Goal: Task Accomplishment & Management: Use online tool/utility

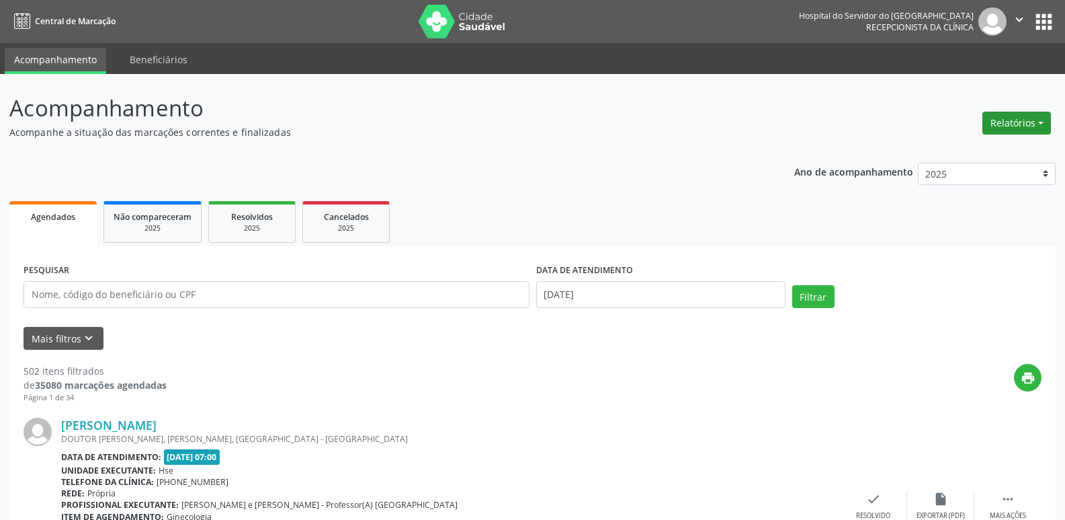
click at [1031, 128] on button "Relatórios" at bounding box center [1017, 123] width 69 height 23
click at [968, 153] on link "Agendamentos" at bounding box center [979, 151] width 145 height 19
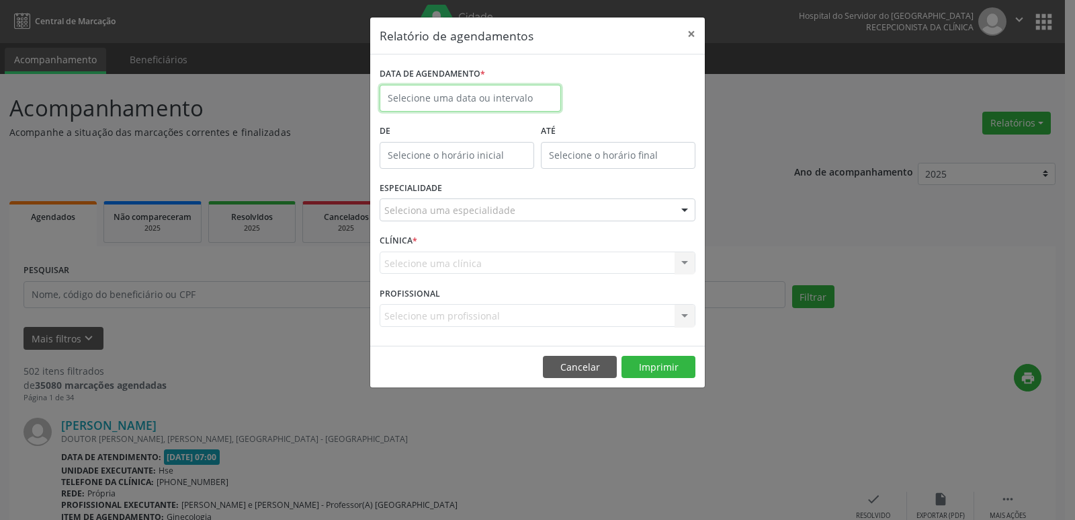
click at [469, 101] on input "text" at bounding box center [470, 98] width 181 height 27
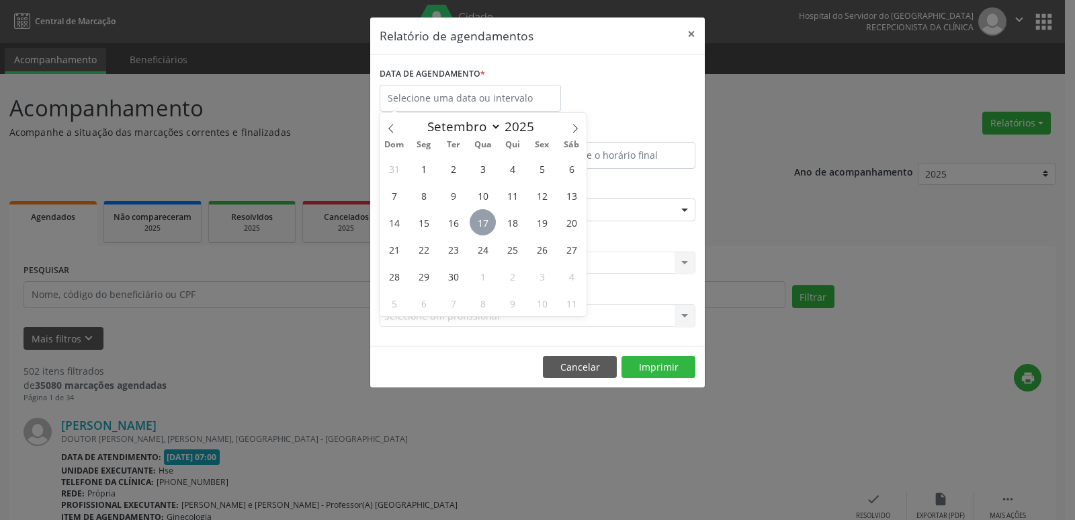
click at [480, 225] on span "17" at bounding box center [483, 222] width 26 height 26
type input "[DATE]"
click at [480, 225] on span "17" at bounding box center [483, 222] width 26 height 26
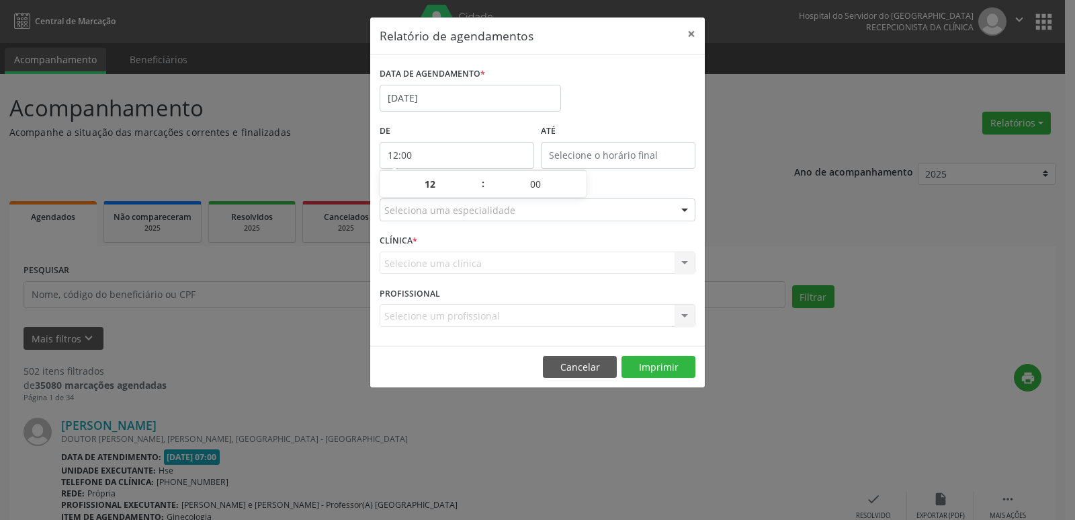
click at [446, 157] on input "12:00" at bounding box center [457, 155] width 155 height 27
click at [480, 192] on span at bounding box center [476, 190] width 9 height 13
type input "11:00"
type input "11"
click at [480, 192] on span at bounding box center [476, 190] width 9 height 13
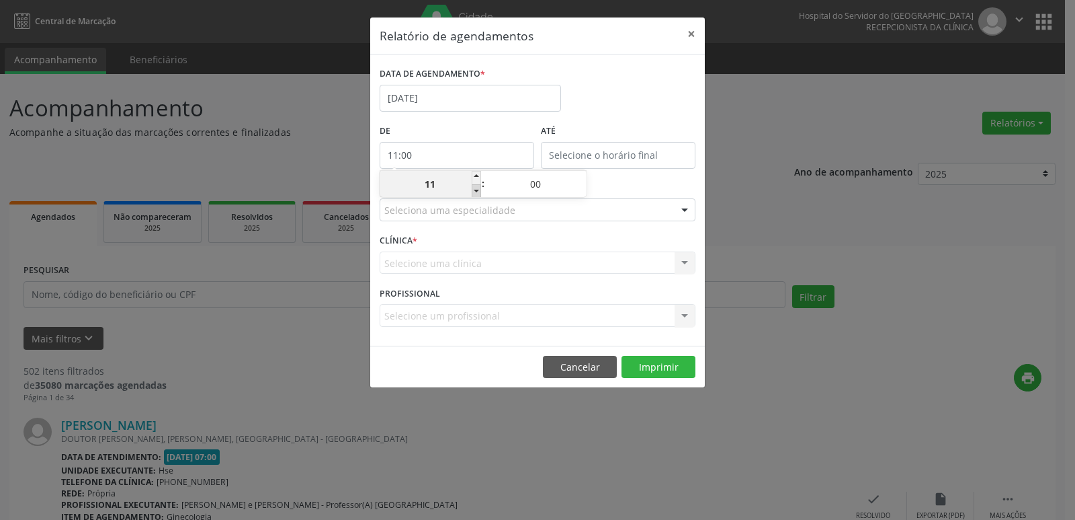
type input "10:00"
type input "10"
click at [480, 192] on span at bounding box center [476, 190] width 9 height 13
type input "09:00"
type input "09"
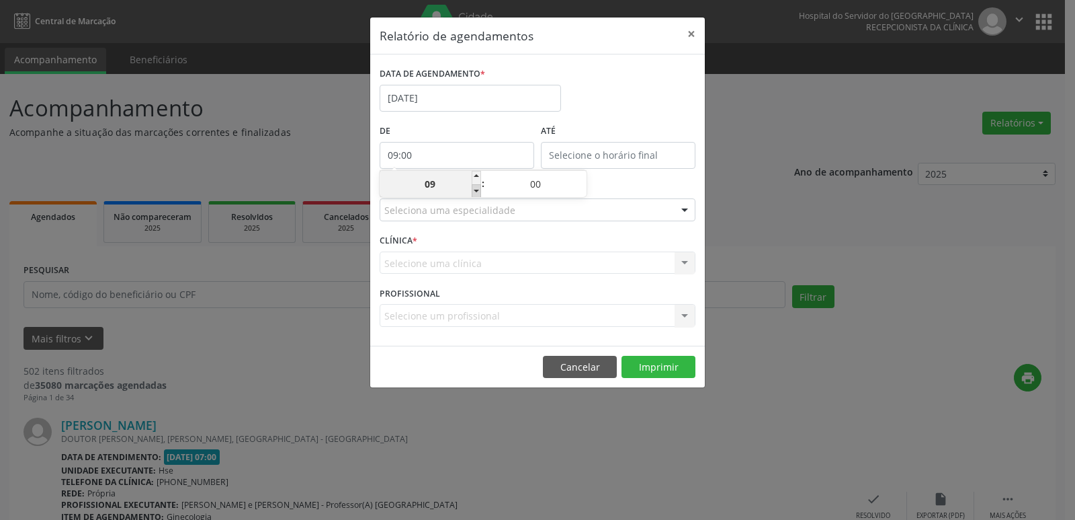
click at [480, 192] on span at bounding box center [476, 190] width 9 height 13
type input "08:00"
type input "08"
click at [480, 192] on span at bounding box center [476, 190] width 9 height 13
type input "07:00"
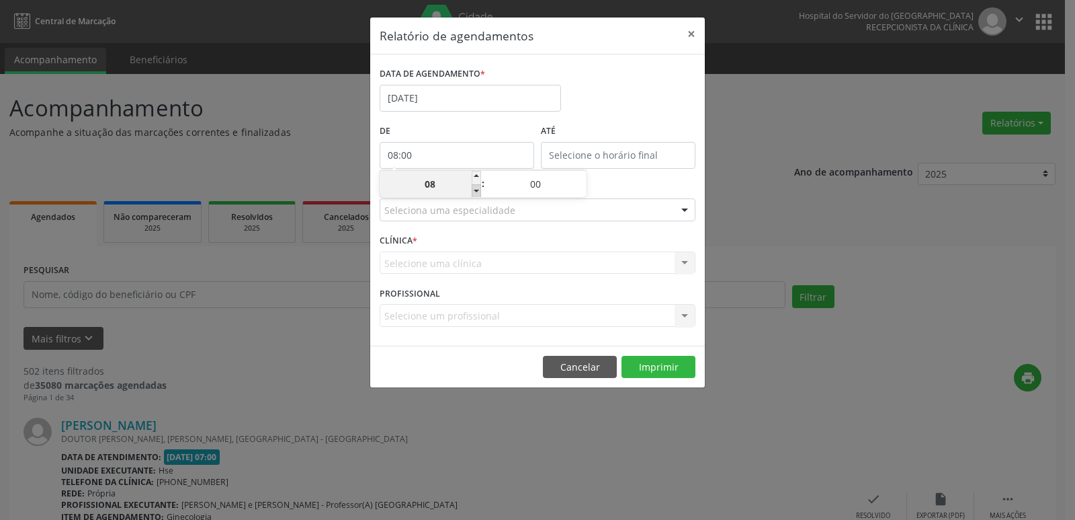
type input "07"
click at [620, 158] on input "12:00" at bounding box center [618, 155] width 155 height 27
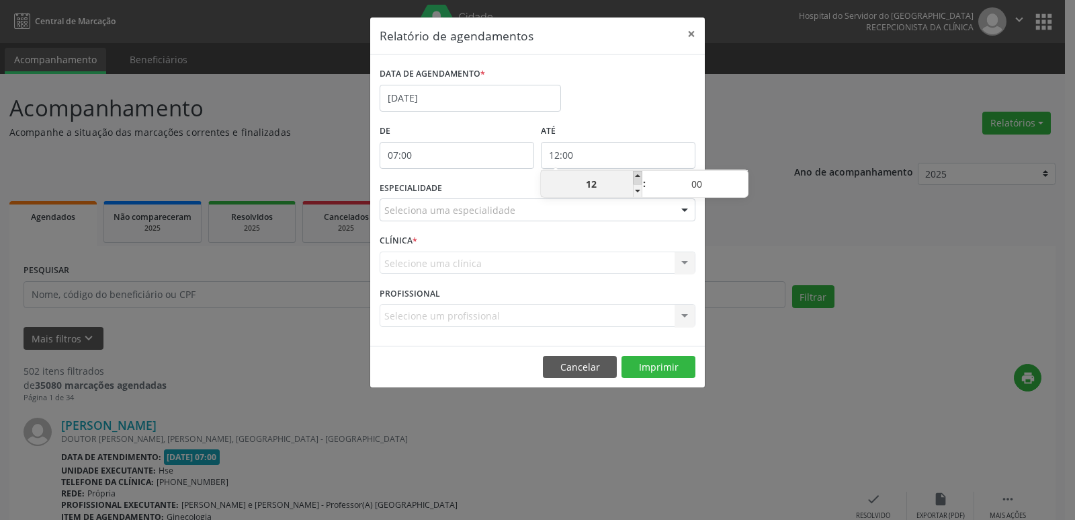
click at [639, 179] on span at bounding box center [637, 177] width 9 height 13
type input "13:00"
type input "13"
click at [639, 179] on span at bounding box center [637, 177] width 9 height 13
type input "14:00"
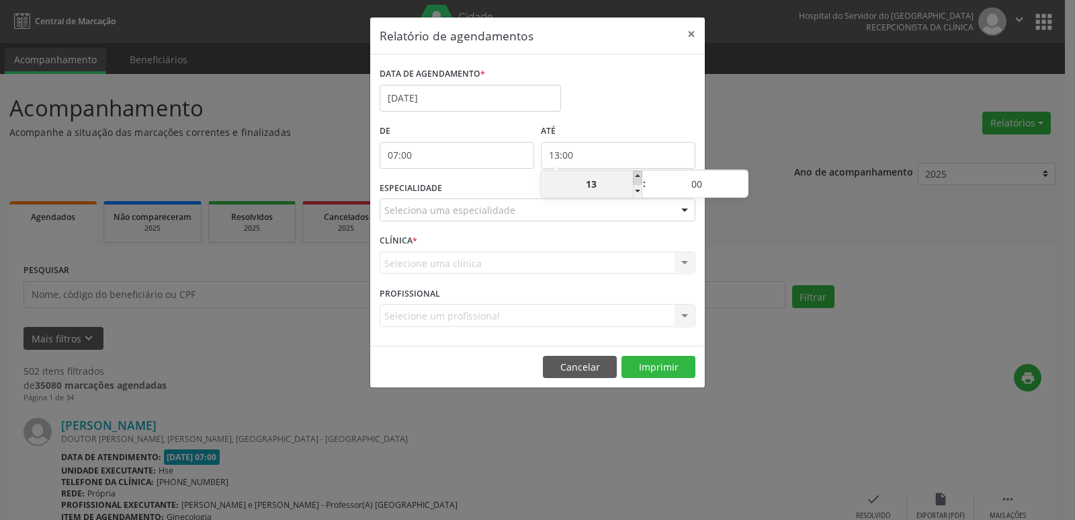
type input "14"
click at [639, 179] on span at bounding box center [637, 177] width 9 height 13
type input "15:00"
type input "15"
click at [639, 179] on span at bounding box center [637, 177] width 9 height 13
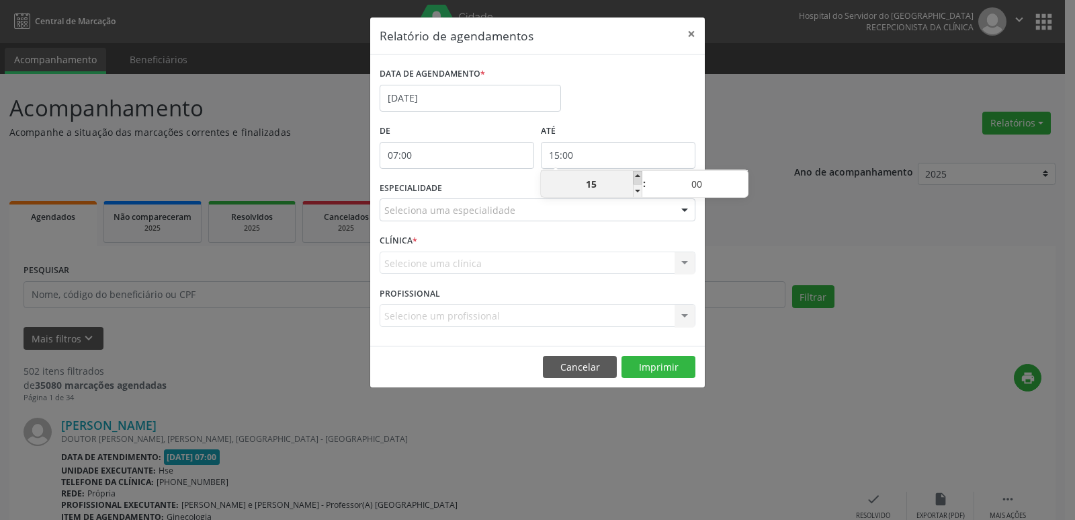
type input "16:00"
type input "16"
click at [639, 179] on span at bounding box center [637, 177] width 9 height 13
type input "17:00"
type input "17"
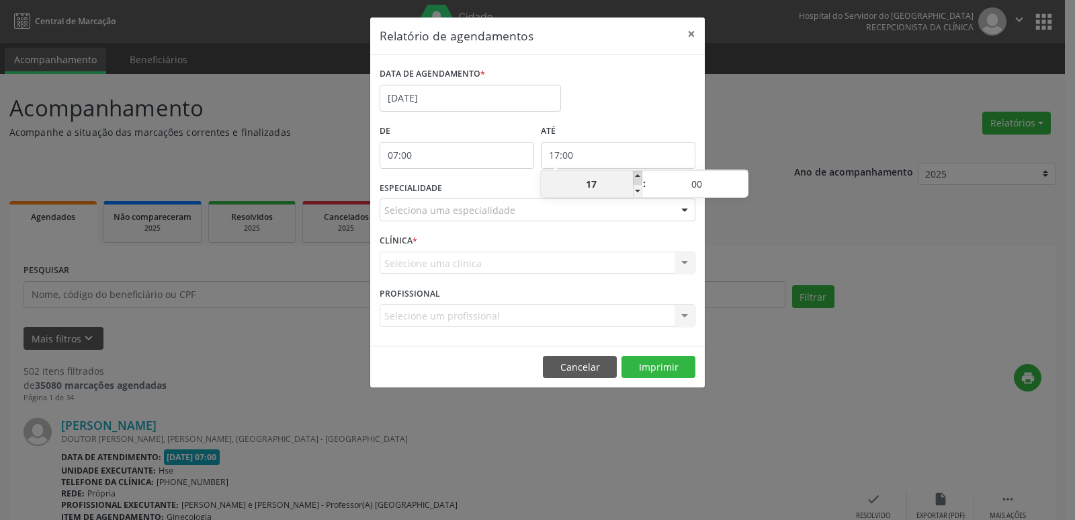
click at [639, 179] on span at bounding box center [637, 177] width 9 height 13
type input "18:00"
type input "18"
click at [639, 179] on span at bounding box center [637, 177] width 9 height 13
type input "19:00"
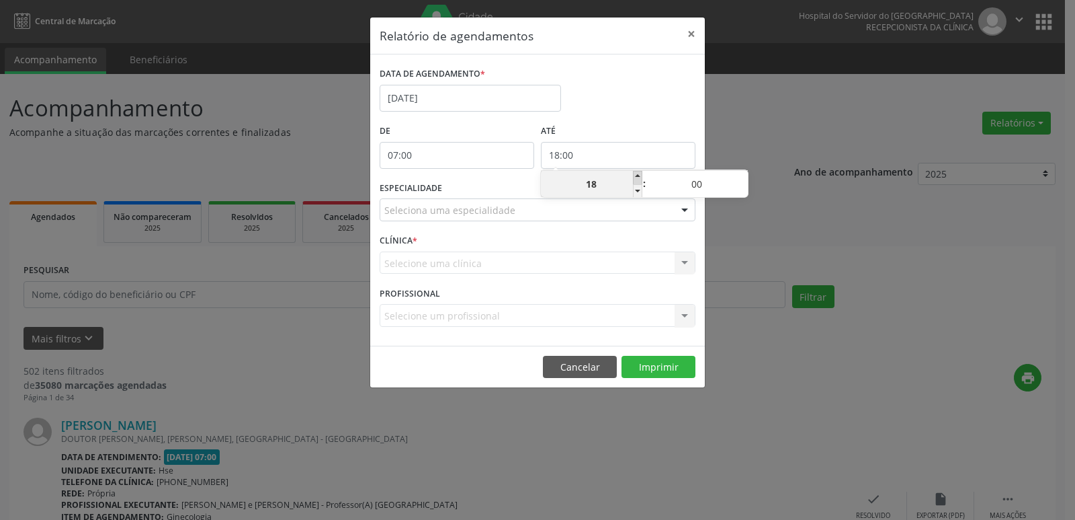
type input "19"
click at [639, 179] on span at bounding box center [637, 177] width 9 height 13
type input "20:00"
type input "20"
click at [639, 179] on span at bounding box center [637, 177] width 9 height 13
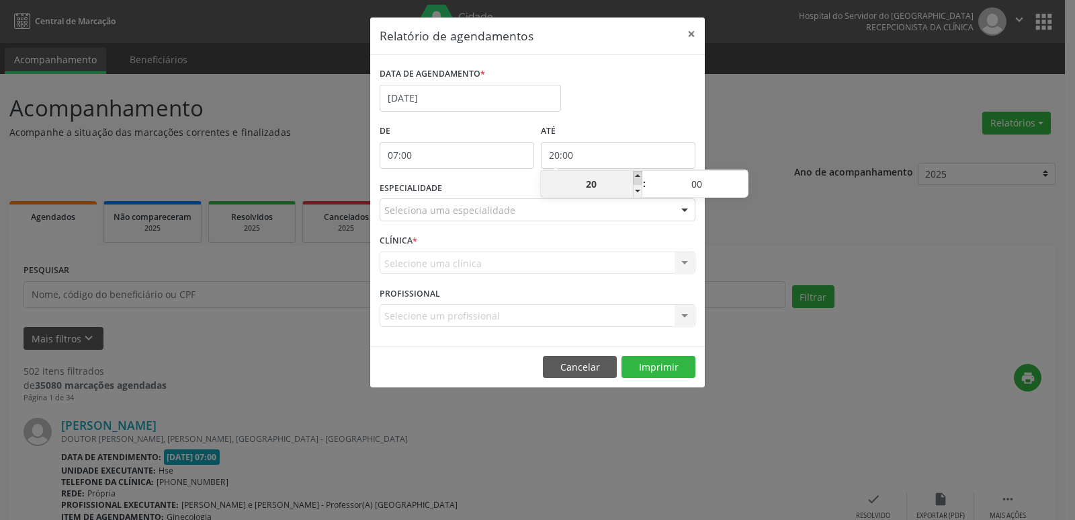
type input "21:00"
type input "21"
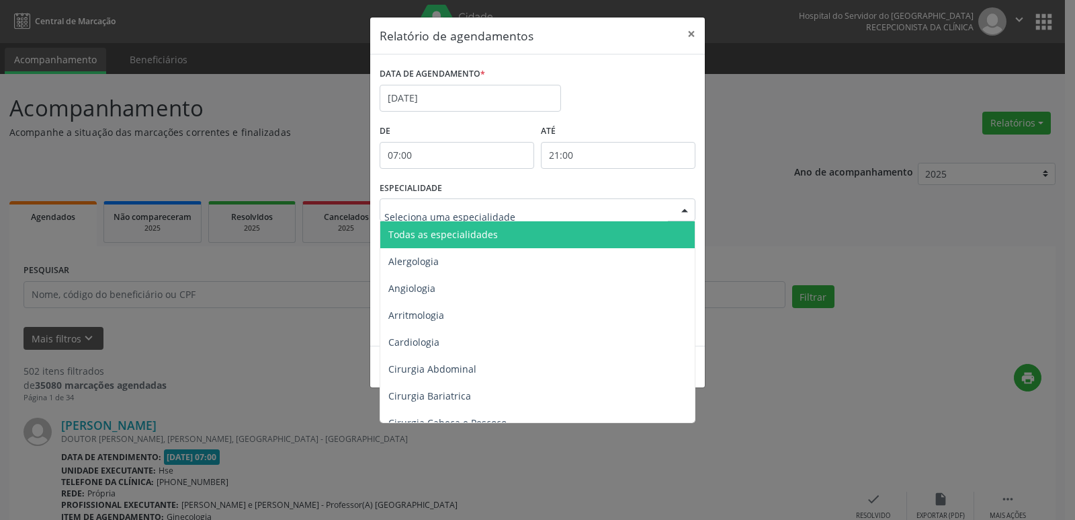
click at [687, 210] on div at bounding box center [685, 210] width 20 height 23
click at [647, 236] on span "Todas as especialidades" at bounding box center [538, 234] width 317 height 27
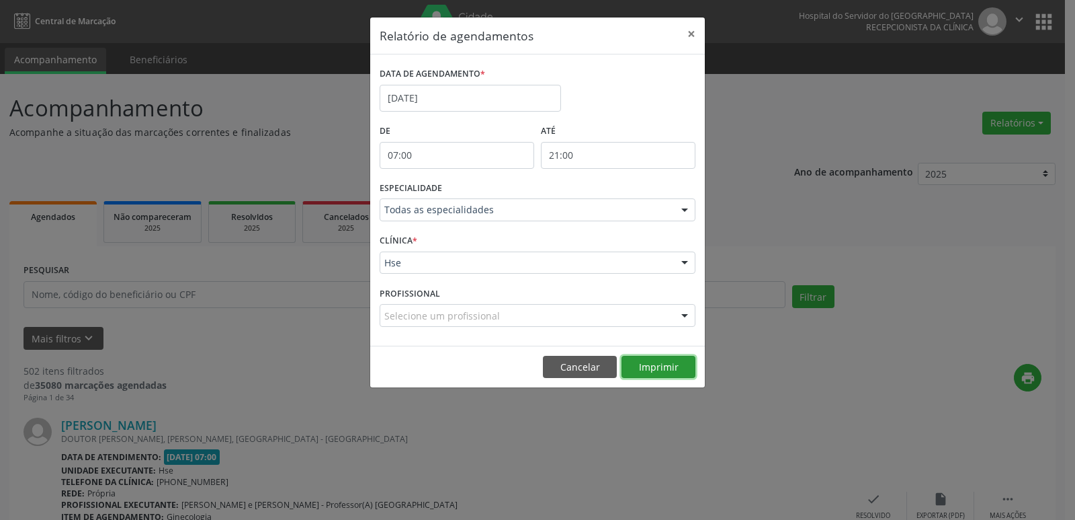
click at [662, 368] on button "Imprimir" at bounding box center [659, 367] width 74 height 23
